Goal: Task Accomplishment & Management: Use online tool/utility

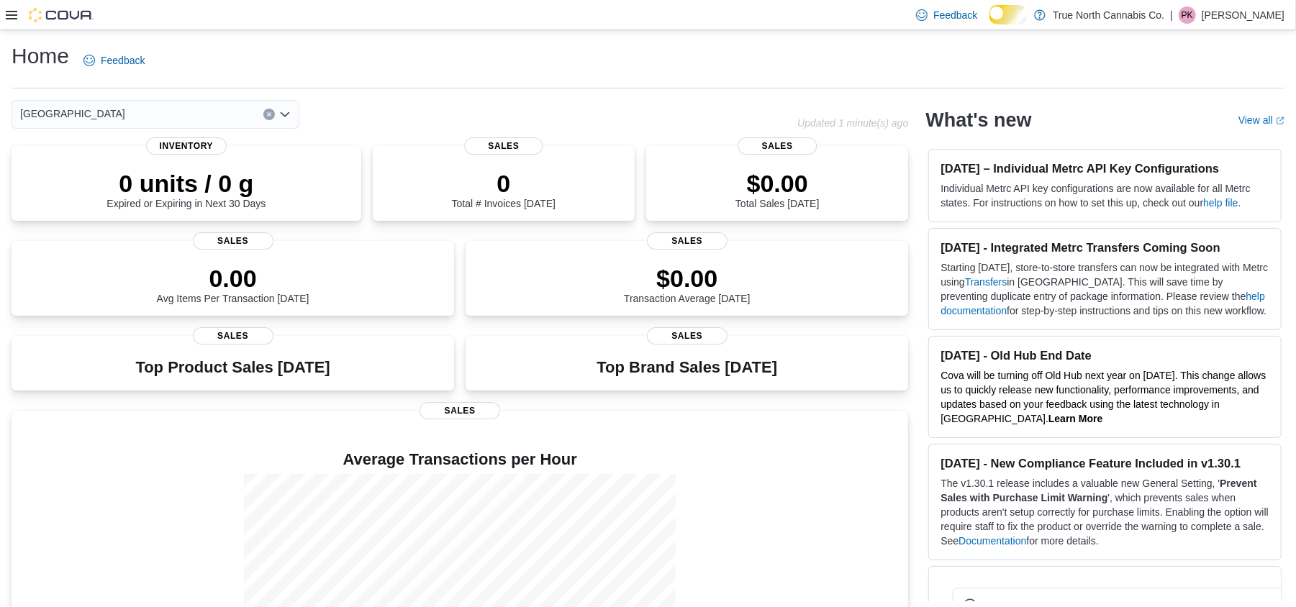
click at [13, 17] on icon at bounding box center [12, 15] width 12 height 12
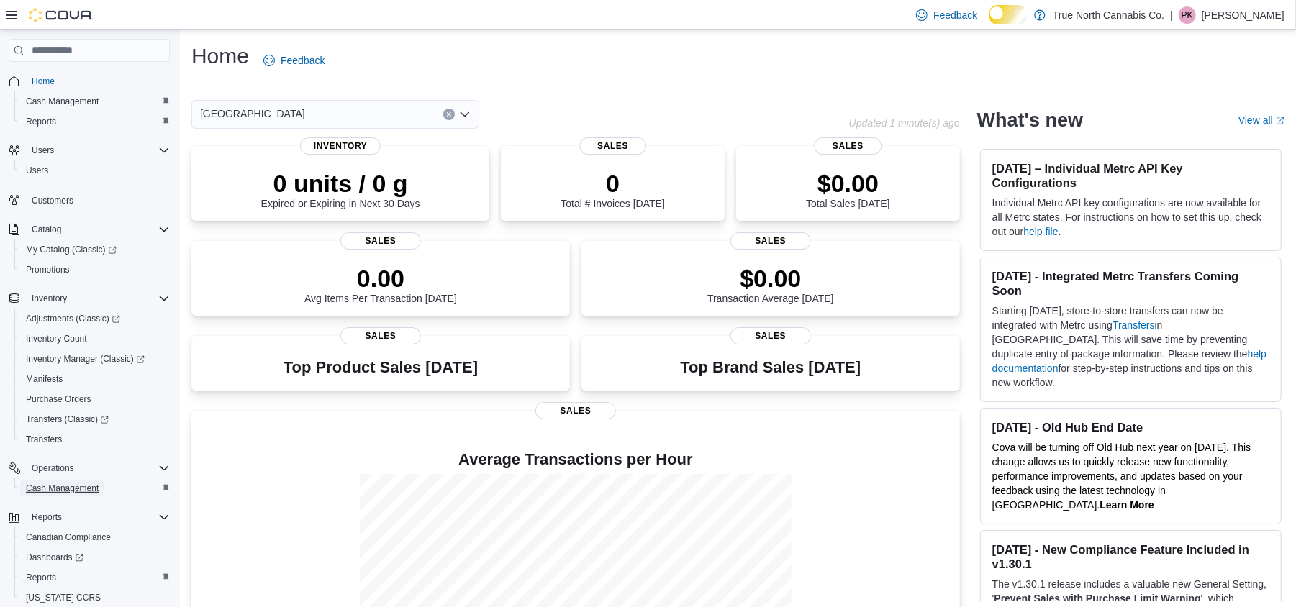
click at [41, 494] on span "Cash Management" at bounding box center [62, 489] width 73 height 12
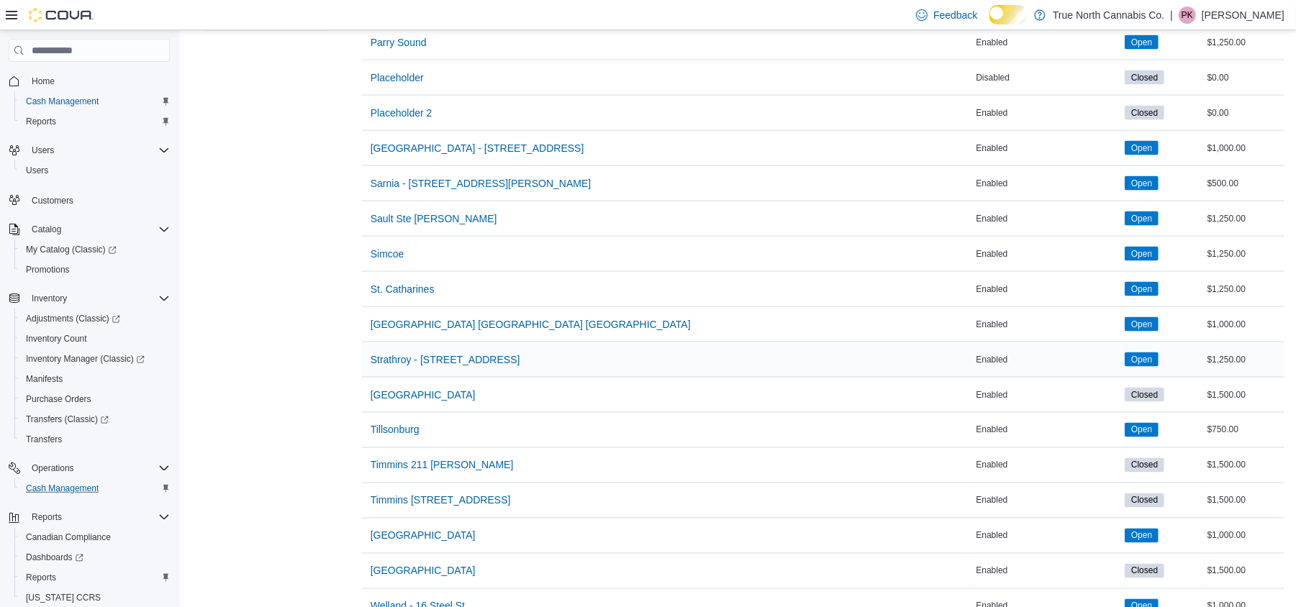
scroll to position [1650, 0]
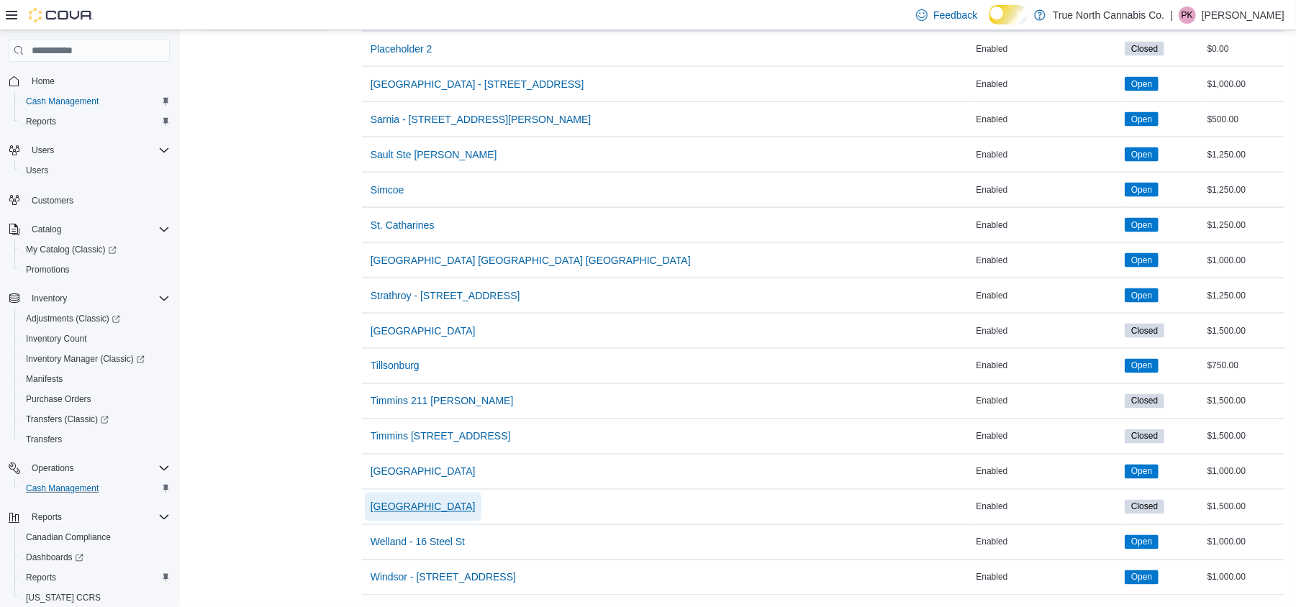
click at [453, 500] on span "[GEOGRAPHIC_DATA]" at bounding box center [423, 507] width 105 height 14
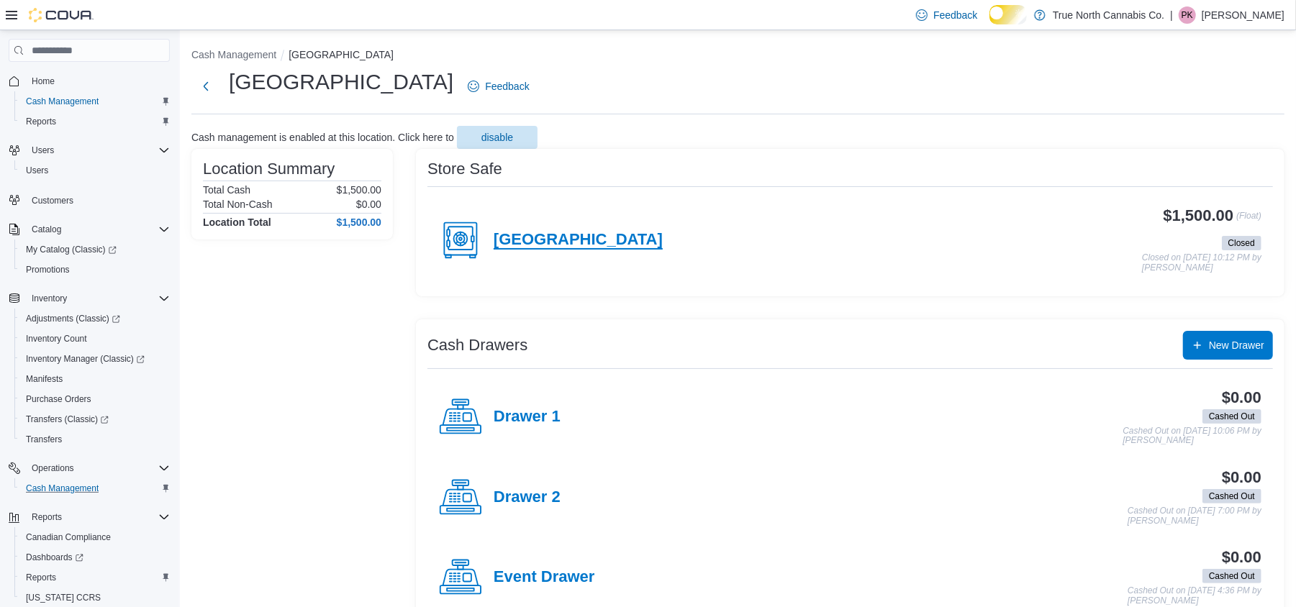
click at [582, 250] on h4 "[GEOGRAPHIC_DATA]" at bounding box center [578, 240] width 169 height 19
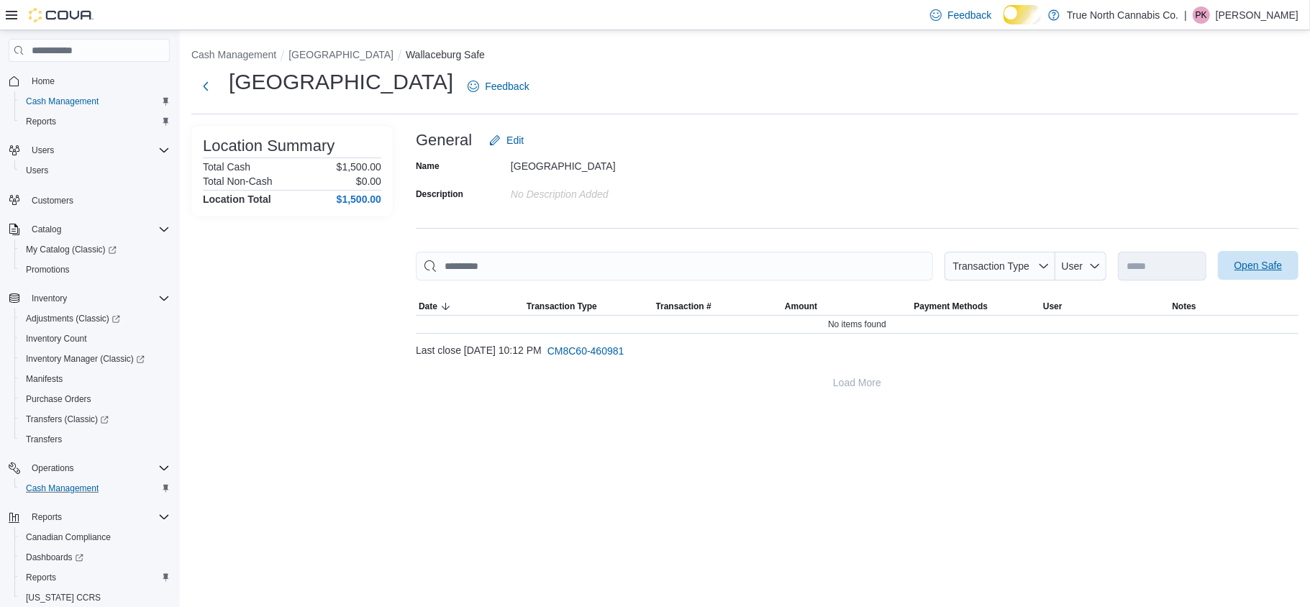
click at [1283, 273] on span "Open Safe" at bounding box center [1259, 265] width 48 height 14
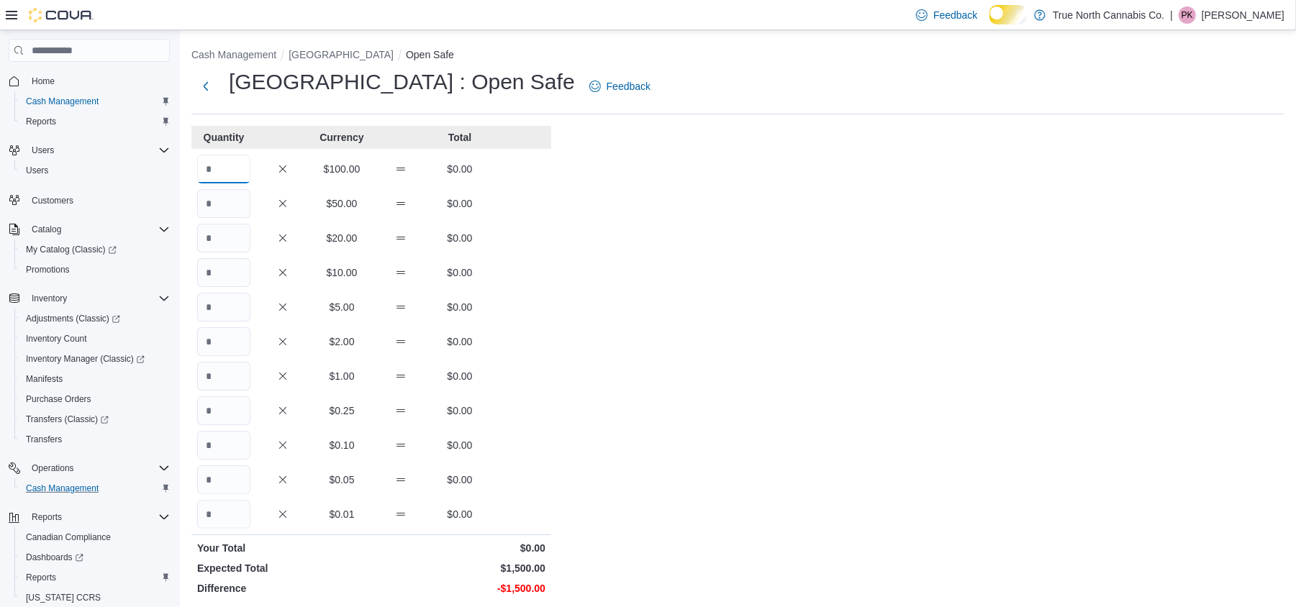
click at [214, 171] on input "Quantity" at bounding box center [223, 169] width 53 height 29
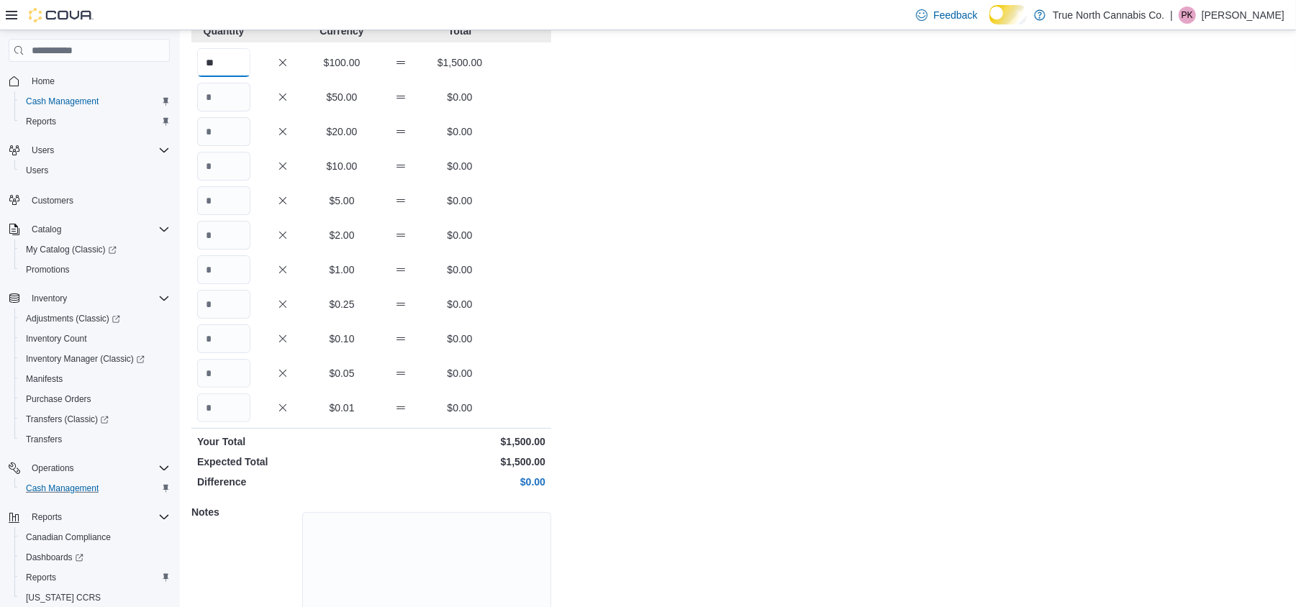
scroll to position [191, 0]
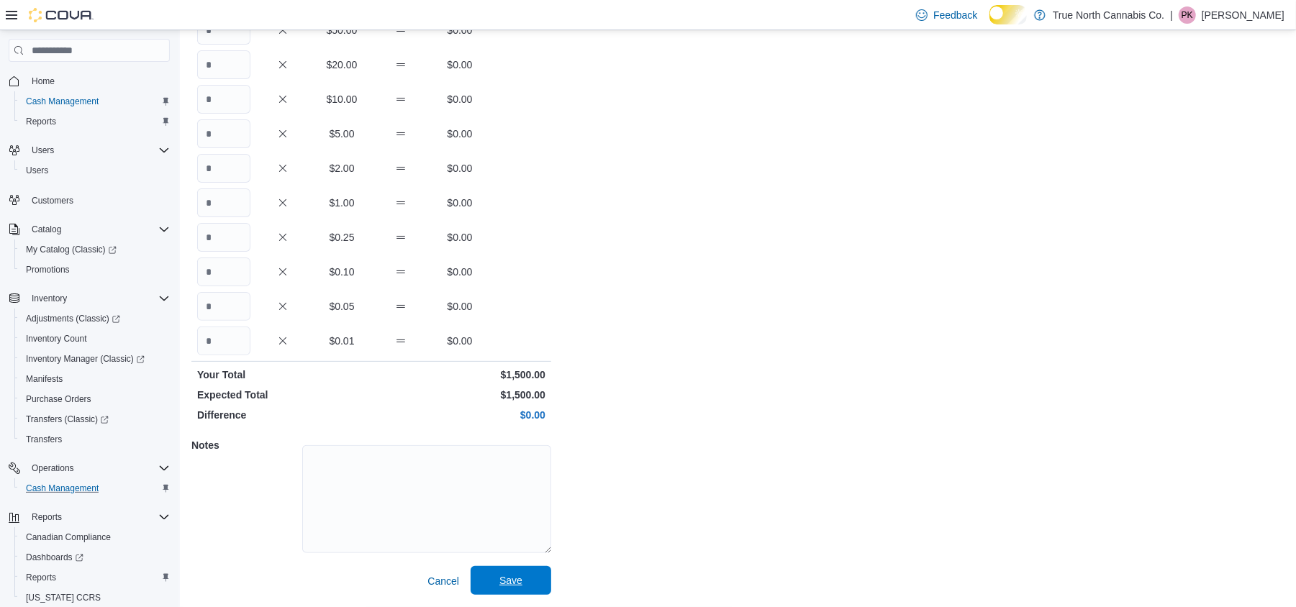
type input "**"
click at [531, 570] on span "Save" at bounding box center [510, 580] width 63 height 29
